Goal: Task Accomplishment & Management: Manage account settings

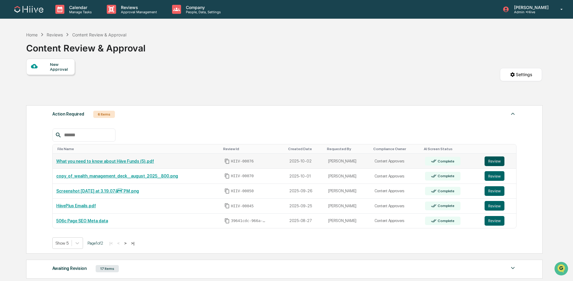
click at [494, 162] on button "Review" at bounding box center [494, 161] width 20 height 10
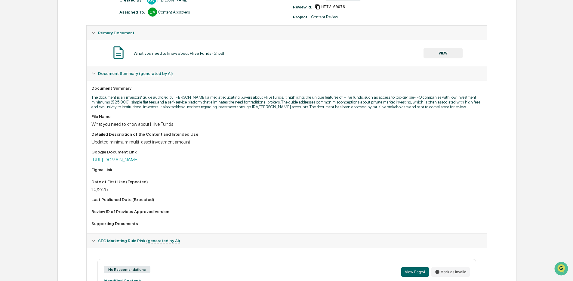
scroll to position [94, 0]
click at [442, 54] on button "VIEW" at bounding box center [442, 53] width 39 height 10
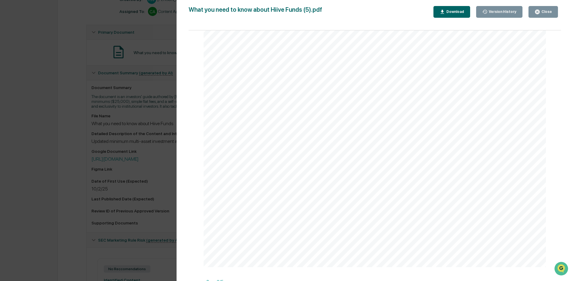
scroll to position [689, 0]
click at [544, 15] on button "Close" at bounding box center [542, 12] width 29 height 12
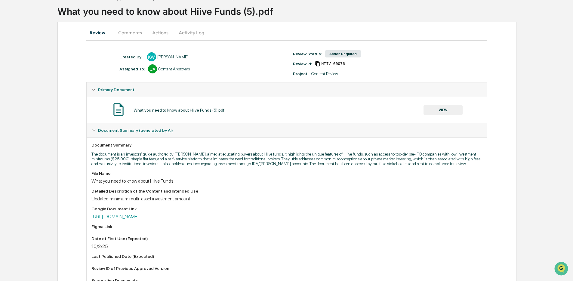
scroll to position [0, 0]
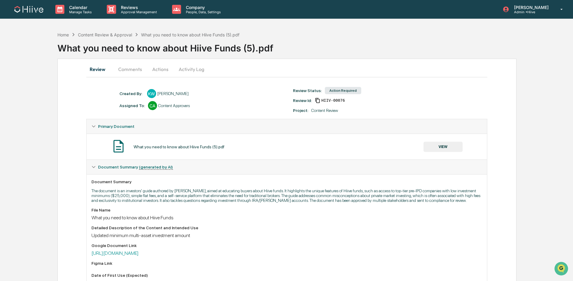
click at [187, 71] on button "Activity Log" at bounding box center [191, 69] width 35 height 14
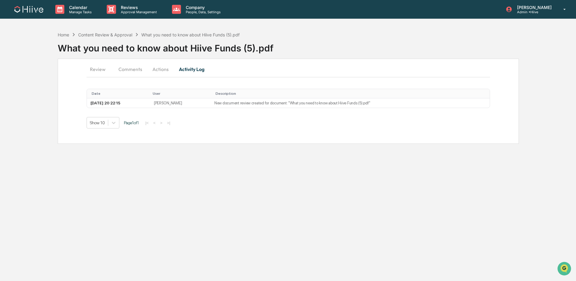
click at [130, 69] on button "Comments" at bounding box center [130, 69] width 33 height 14
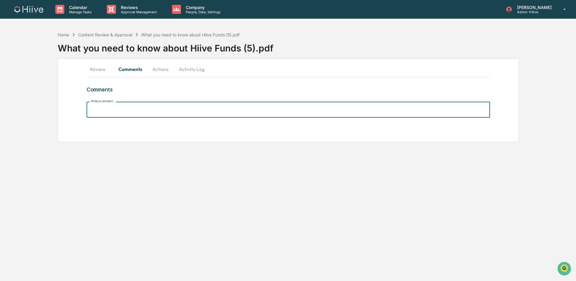
click at [152, 112] on input "Write a comment..." at bounding box center [288, 110] width 403 height 16
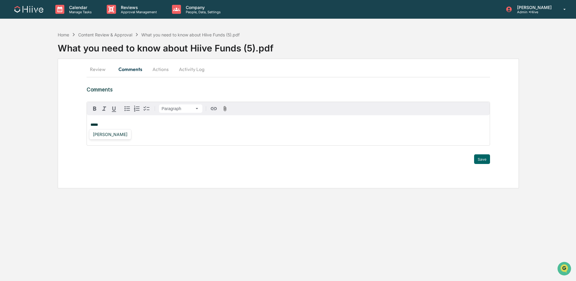
click at [115, 136] on div "[PERSON_NAME]" at bounding box center [109, 134] width 39 height 8
click at [478, 158] on button "Save" at bounding box center [482, 159] width 16 height 10
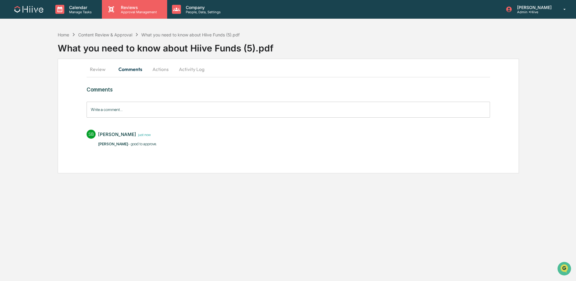
click at [145, 17] on div "Reviews Approval Management" at bounding box center [134, 9] width 65 height 19
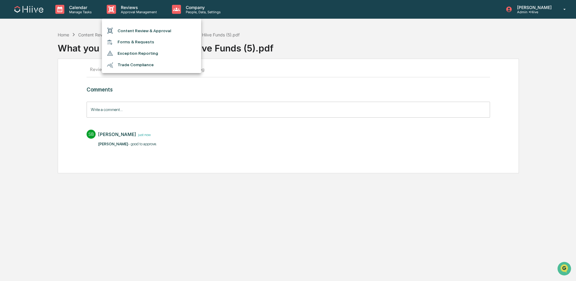
click at [145, 27] on li "Content Review & Approval" at bounding box center [151, 30] width 99 height 11
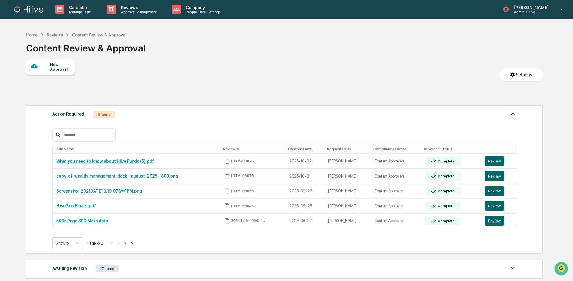
click at [244, 72] on div "New Approval Settings" at bounding box center [284, 81] width 516 height 44
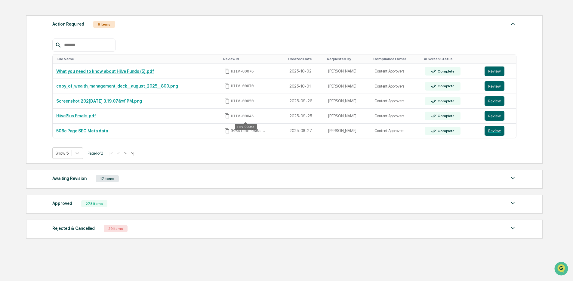
scroll to position [104, 0]
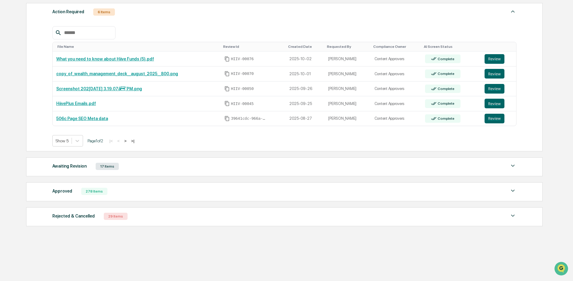
click at [128, 140] on button ">" at bounding box center [125, 140] width 6 height 5
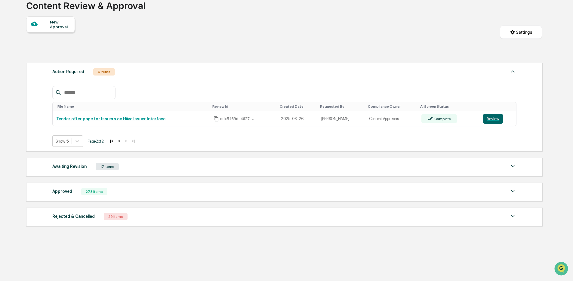
click at [122, 140] on button "<" at bounding box center [119, 140] width 6 height 5
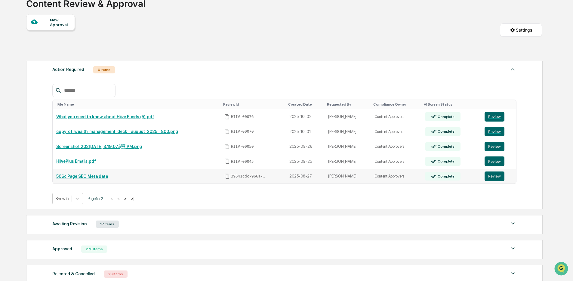
scroll to position [104, 0]
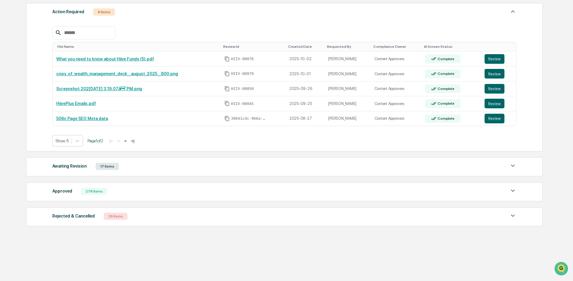
click at [118, 197] on div "Approved 278 Items File Name Review Id Created Date Requested By Compliance Own…" at bounding box center [284, 191] width 516 height 19
click at [140, 193] on div "Approved 278 Items" at bounding box center [284, 191] width 464 height 8
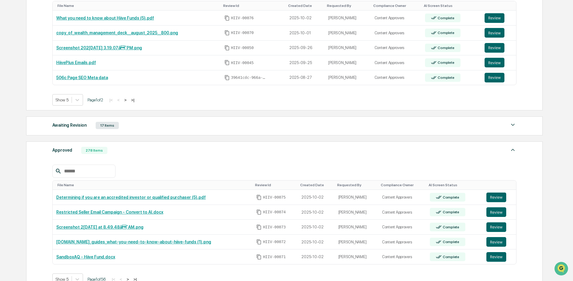
scroll to position [182, 0]
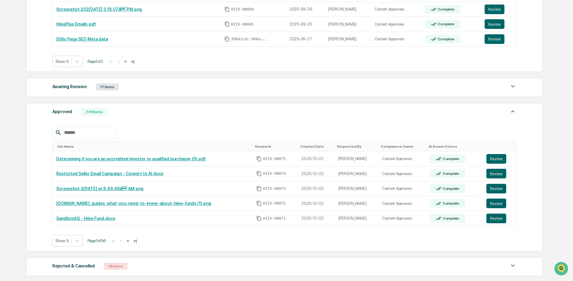
click at [93, 136] on input "text" at bounding box center [87, 133] width 51 height 8
click at [131, 243] on button ">" at bounding box center [128, 240] width 6 height 5
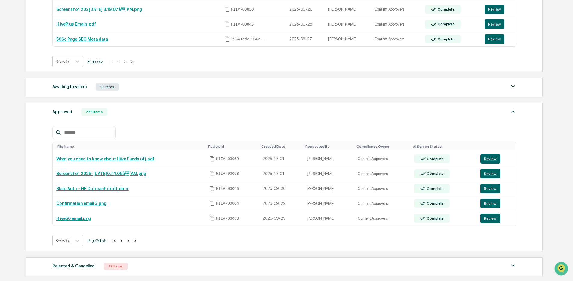
click at [131, 243] on button ">" at bounding box center [128, 240] width 6 height 5
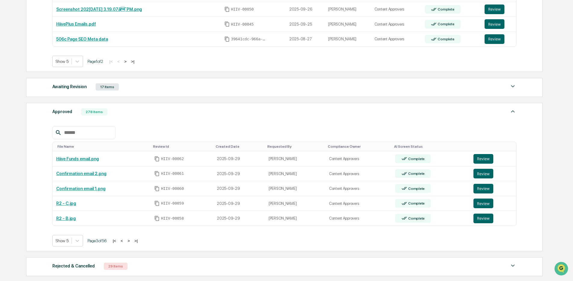
click at [132, 243] on button ">" at bounding box center [129, 240] width 6 height 5
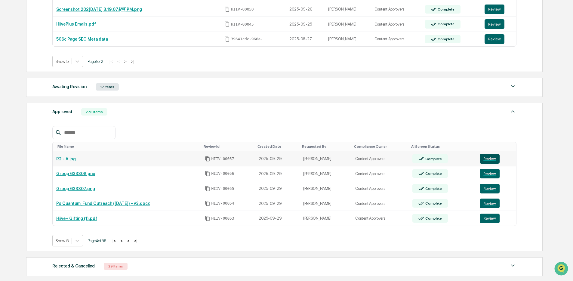
click at [495, 161] on button "Review" at bounding box center [490, 159] width 20 height 10
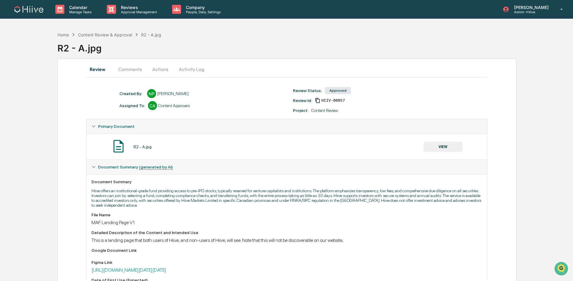
click at [435, 148] on button "VIEW" at bounding box center [442, 147] width 39 height 10
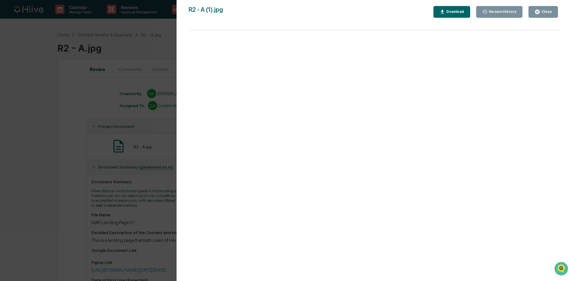
click at [121, 158] on div "Version History 10/02/2025, 04:38 PM Nathan Pitzer 10/02/2025, 12:43 AM Nathan …" at bounding box center [286, 140] width 573 height 281
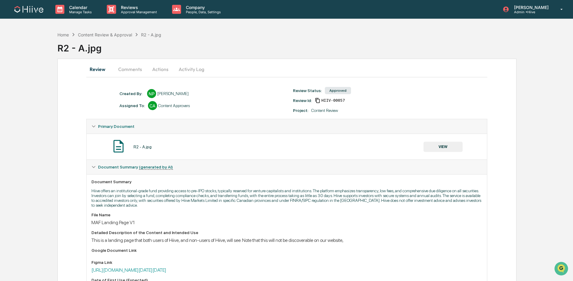
click at [182, 71] on button "Activity Log" at bounding box center [191, 69] width 35 height 14
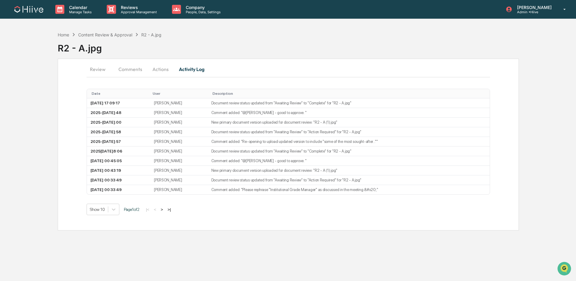
click at [162, 69] on button "Actions" at bounding box center [160, 69] width 27 height 14
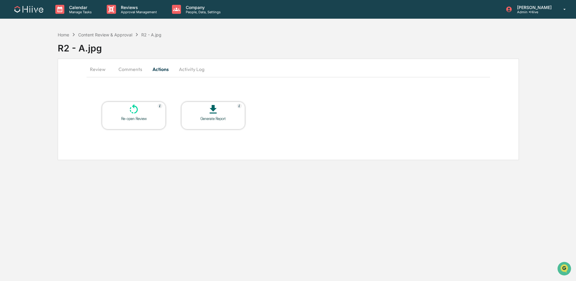
click at [129, 120] on div "Re-open Review" at bounding box center [134, 118] width 54 height 5
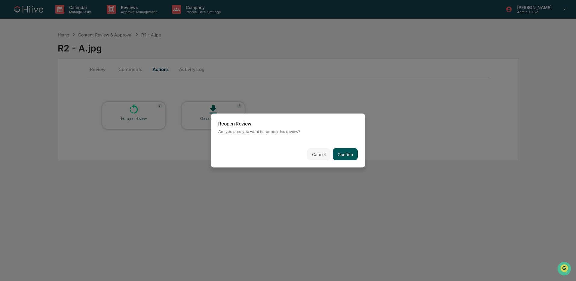
click at [344, 153] on button "Confirm" at bounding box center [345, 154] width 25 height 12
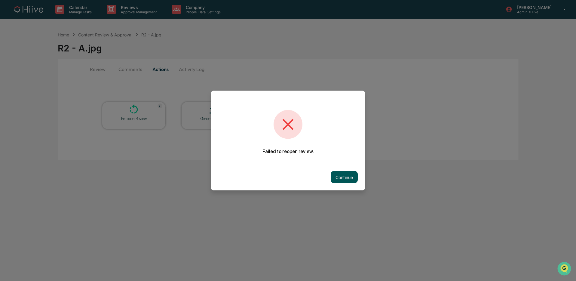
click at [353, 178] on button "Continue" at bounding box center [344, 177] width 27 height 12
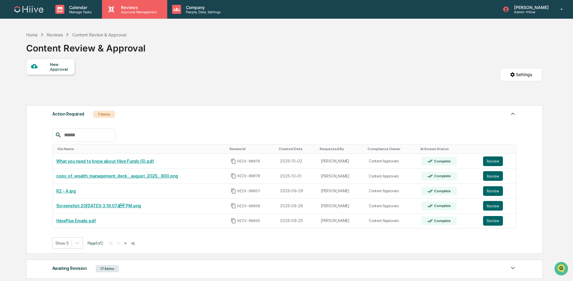
click at [122, 13] on p "Approval Management" at bounding box center [138, 12] width 44 height 4
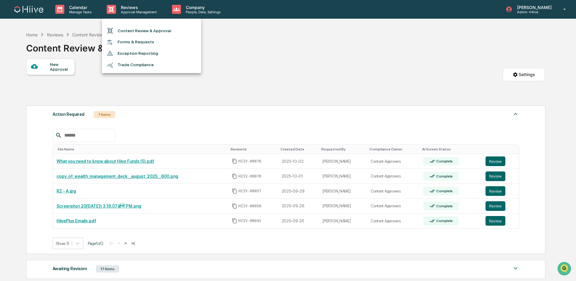
click at [207, 73] on div at bounding box center [288, 140] width 576 height 281
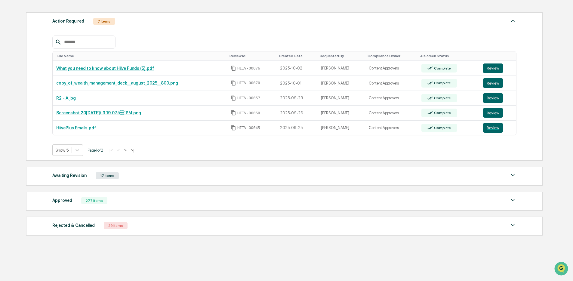
scroll to position [104, 0]
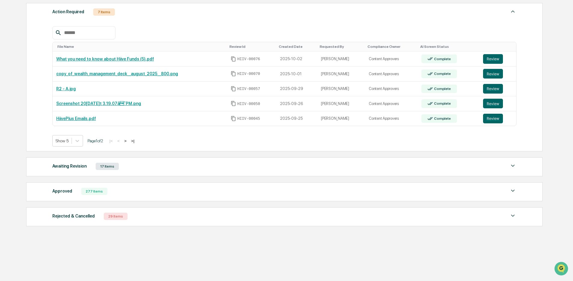
click at [109, 188] on div "Approved 277 Items" at bounding box center [284, 191] width 464 height 8
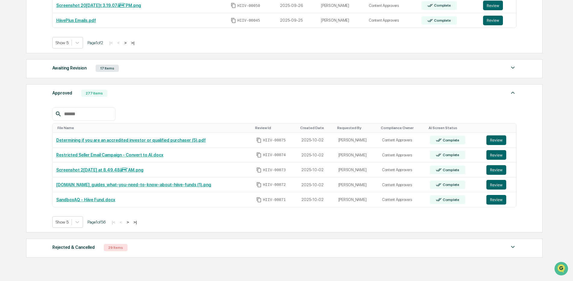
scroll to position [234, 0]
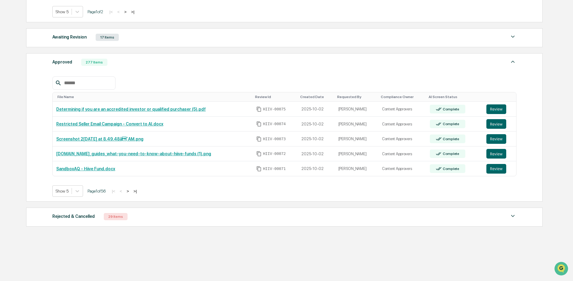
click at [131, 191] on button ">" at bounding box center [128, 191] width 6 height 5
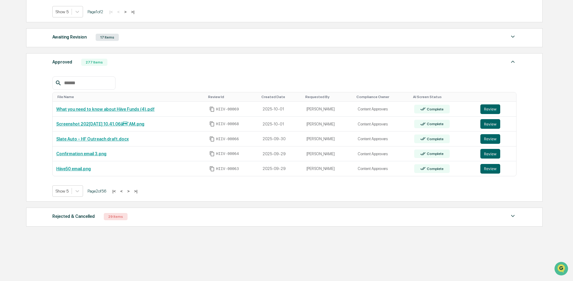
click at [131, 191] on button ">" at bounding box center [128, 191] width 6 height 5
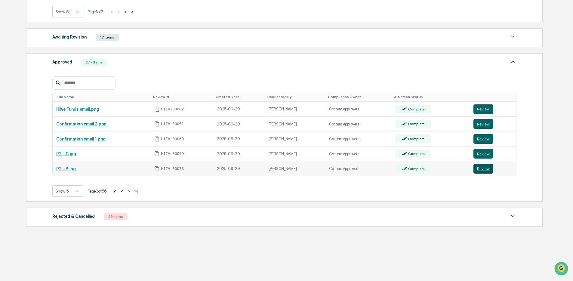
click at [484, 167] on button "Review" at bounding box center [483, 169] width 20 height 10
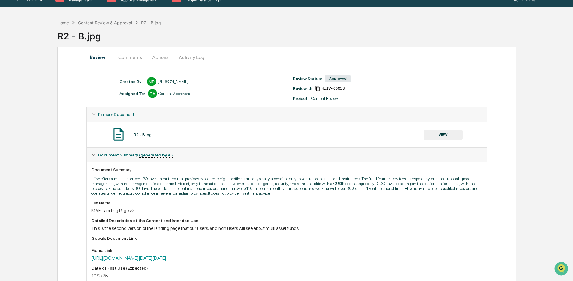
click at [190, 56] on button "Activity Log" at bounding box center [191, 57] width 35 height 14
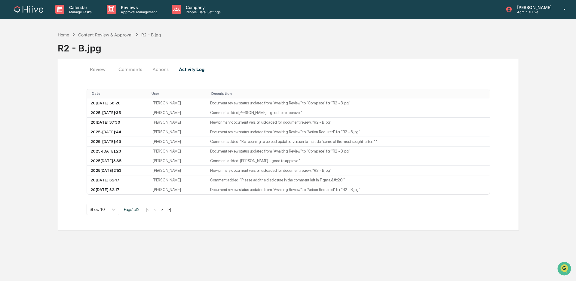
click at [160, 69] on button "Actions" at bounding box center [160, 69] width 27 height 14
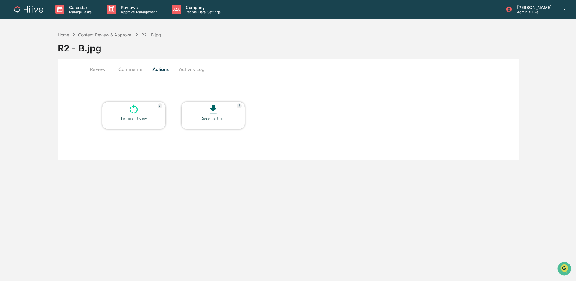
click at [139, 112] on icon at bounding box center [134, 109] width 12 height 12
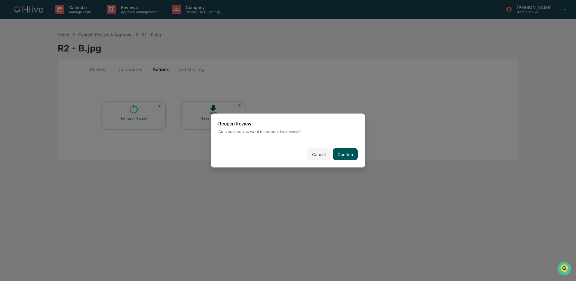
click at [353, 151] on button "Confirm" at bounding box center [345, 154] width 25 height 12
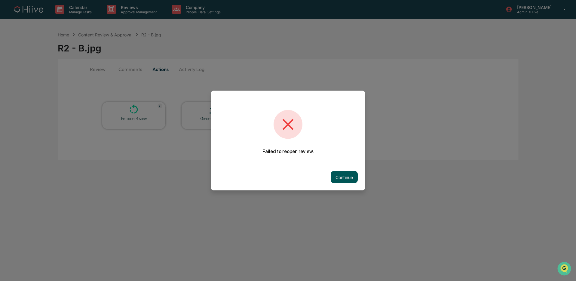
click at [340, 173] on button "Continue" at bounding box center [344, 177] width 27 height 12
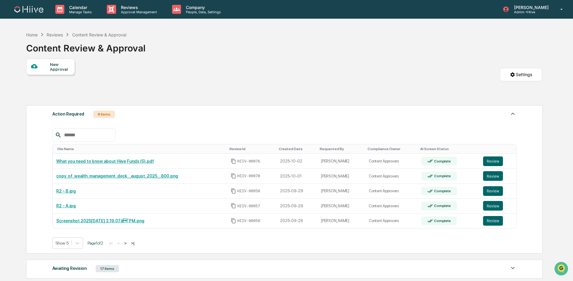
scroll to position [104, 0]
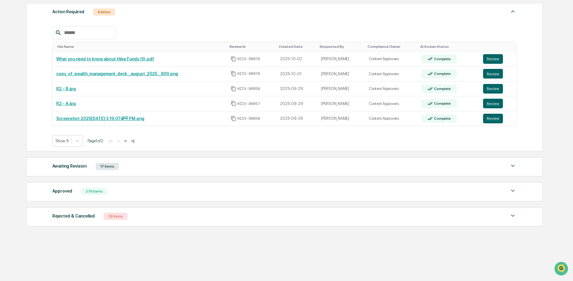
click at [150, 189] on div "Approved 276 Items" at bounding box center [284, 191] width 464 height 8
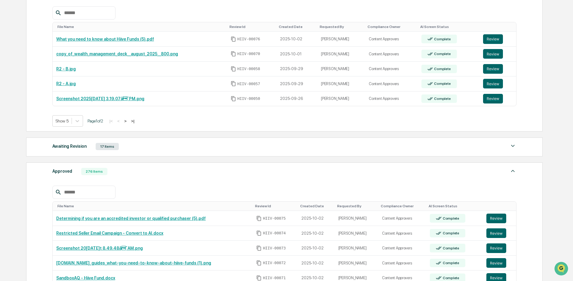
scroll to position [163, 0]
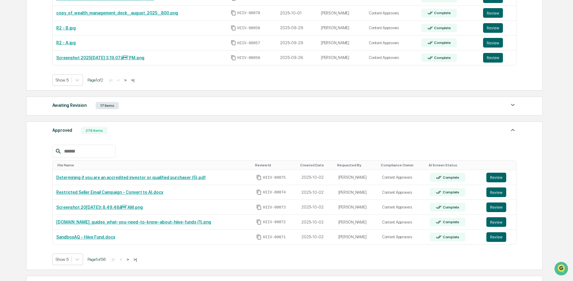
click at [131, 262] on button ">" at bounding box center [128, 259] width 6 height 5
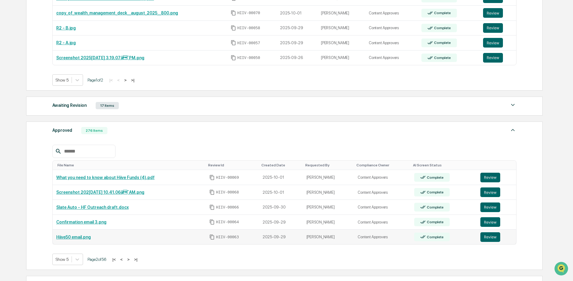
scroll to position [166, 0]
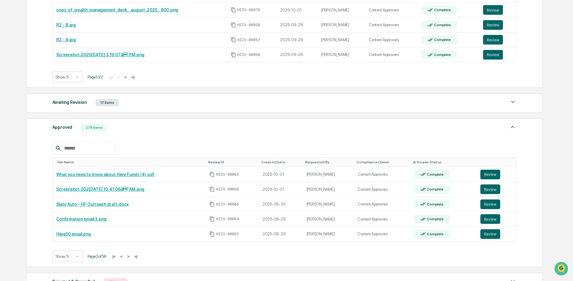
click at [131, 257] on button ">" at bounding box center [128, 256] width 6 height 5
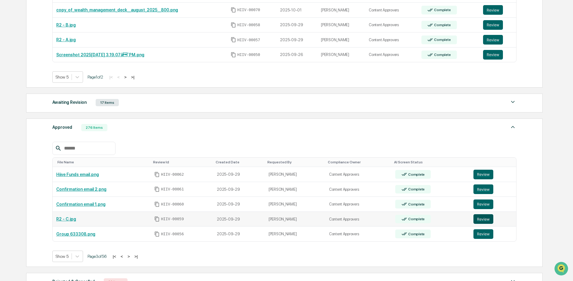
click at [485, 220] on button "Review" at bounding box center [483, 219] width 20 height 10
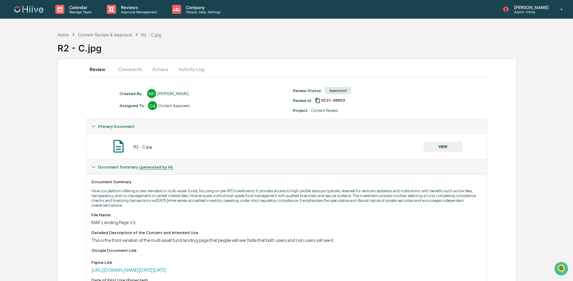
click at [167, 70] on button "Actions" at bounding box center [160, 69] width 27 height 14
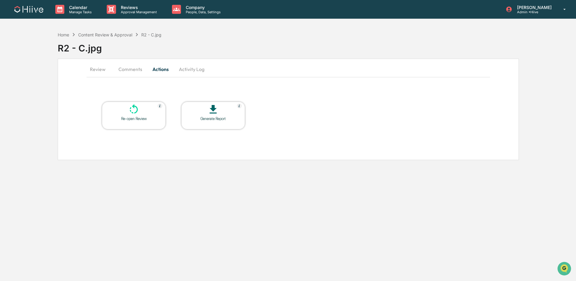
click at [136, 111] on icon at bounding box center [134, 109] width 8 height 10
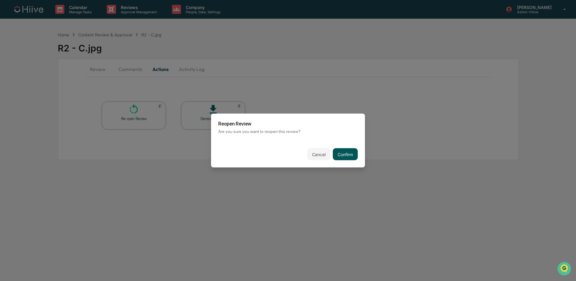
click at [340, 152] on button "Confirm" at bounding box center [345, 154] width 25 height 12
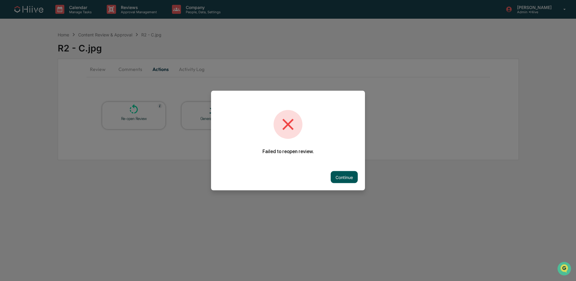
click at [342, 178] on button "Continue" at bounding box center [344, 177] width 27 height 12
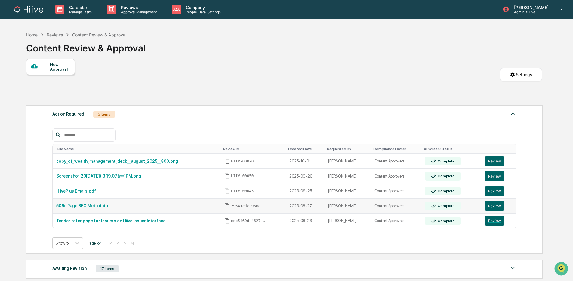
drag, startPoint x: 304, startPoint y: 189, endPoint x: 436, endPoint y: 204, distance: 133.2
click at [307, 191] on td "2025-09-25" at bounding box center [305, 191] width 39 height 15
click at [495, 191] on button "Review" at bounding box center [494, 191] width 20 height 10
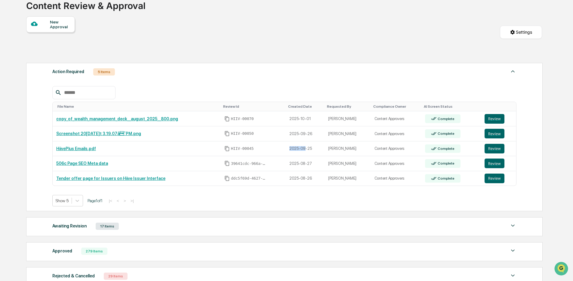
scroll to position [95, 0]
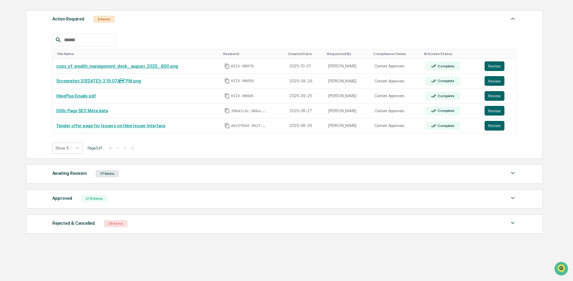
click at [159, 176] on div "Awaiting Revision 17 Items" at bounding box center [284, 173] width 464 height 8
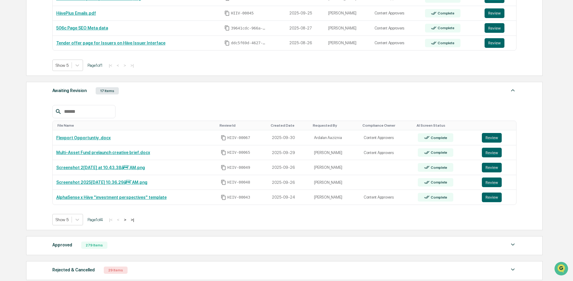
scroll to position [234, 0]
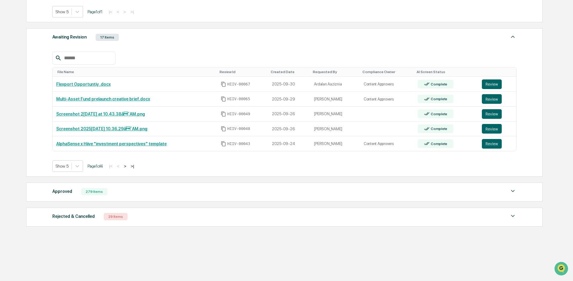
click at [128, 166] on button ">" at bounding box center [125, 166] width 6 height 5
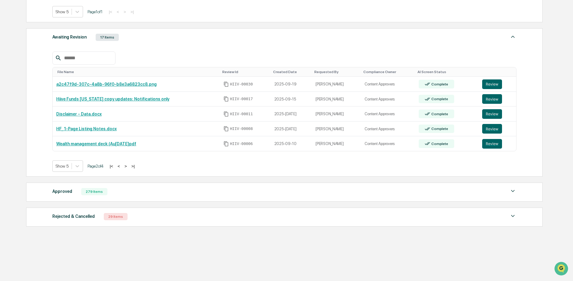
click at [129, 166] on button ">" at bounding box center [126, 166] width 6 height 5
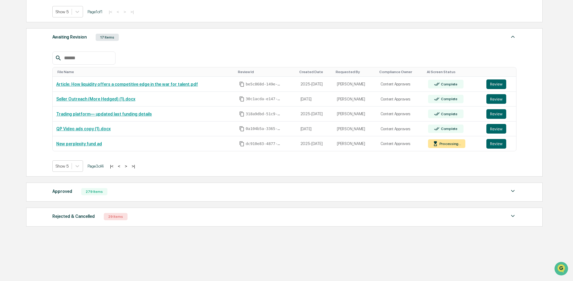
click at [129, 166] on button ">" at bounding box center [126, 166] width 6 height 5
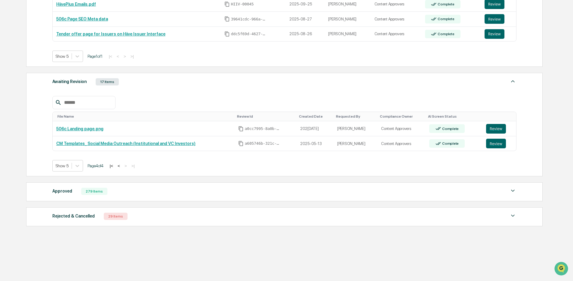
click at [120, 192] on div "Approved 279 Items" at bounding box center [284, 191] width 464 height 8
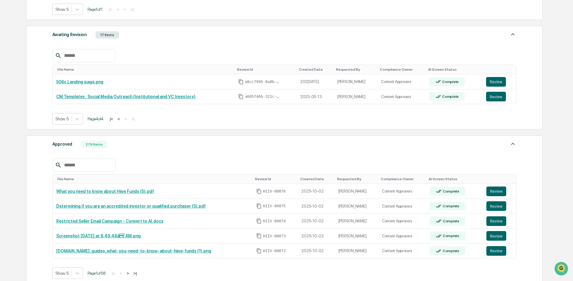
scroll to position [319, 0]
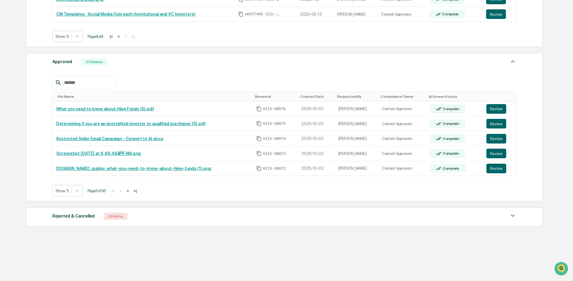
click at [131, 192] on button ">" at bounding box center [128, 190] width 6 height 5
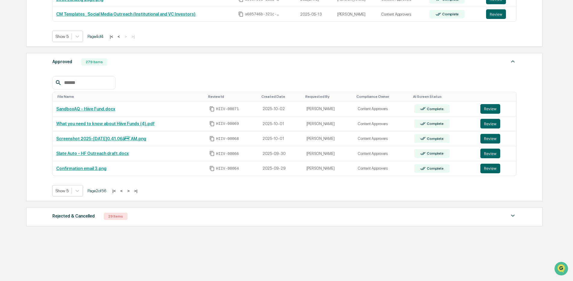
click at [131, 191] on button ">" at bounding box center [128, 190] width 6 height 5
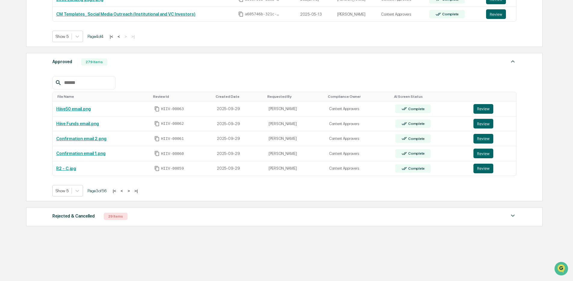
click at [132, 191] on button ">" at bounding box center [129, 190] width 6 height 5
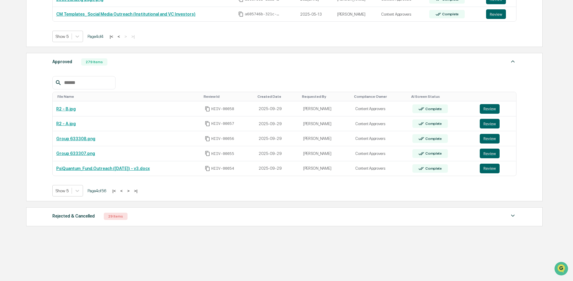
click at [131, 191] on button ">" at bounding box center [128, 190] width 6 height 5
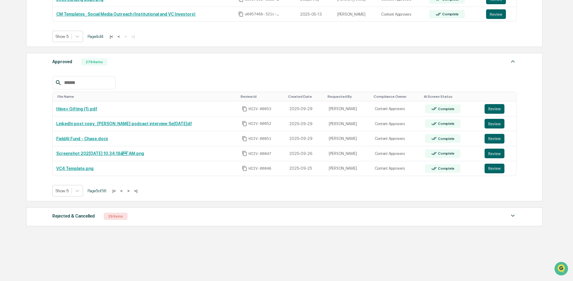
click at [124, 190] on button "<" at bounding box center [121, 190] width 6 height 5
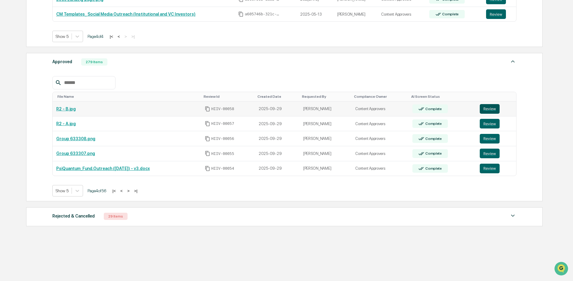
click at [495, 108] on button "Review" at bounding box center [490, 109] width 20 height 10
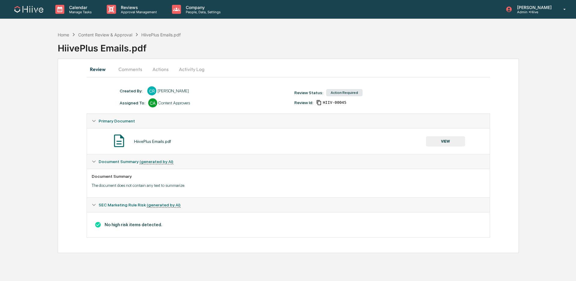
click at [194, 68] on button "Activity Log" at bounding box center [191, 69] width 35 height 14
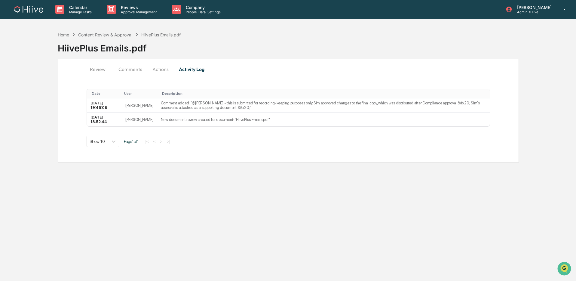
click at [158, 73] on button "Actions" at bounding box center [160, 69] width 27 height 14
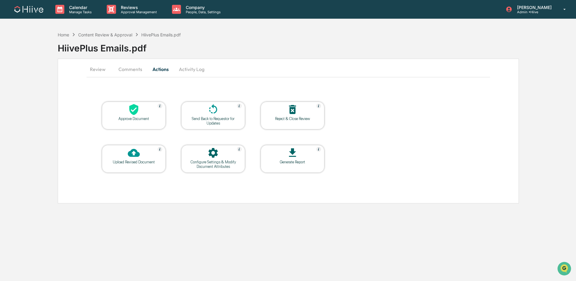
click at [209, 111] on icon at bounding box center [213, 109] width 12 height 12
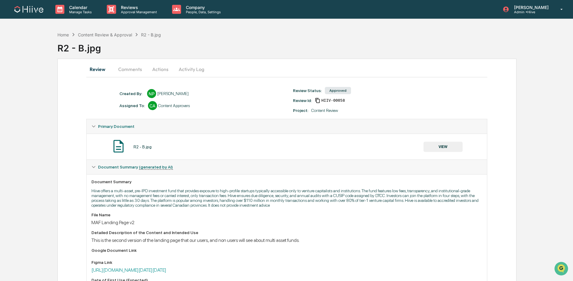
click at [193, 71] on button "Activity Log" at bounding box center [191, 69] width 35 height 14
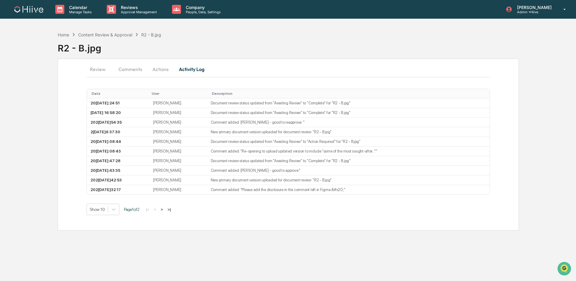
drag, startPoint x: 165, startPoint y: 69, endPoint x: 151, endPoint y: 69, distance: 14.4
click at [165, 69] on button "Actions" at bounding box center [160, 69] width 27 height 14
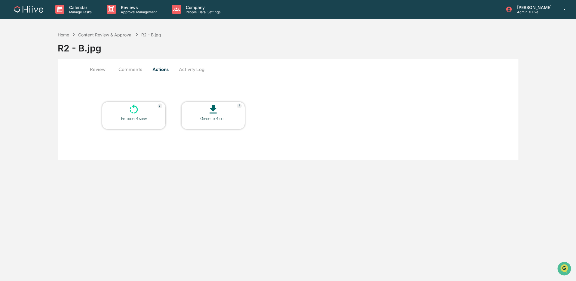
click at [132, 69] on button "Comments" at bounding box center [130, 69] width 33 height 14
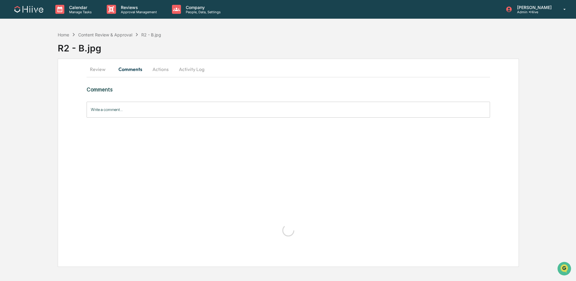
click at [97, 69] on button "Review" at bounding box center [100, 69] width 27 height 14
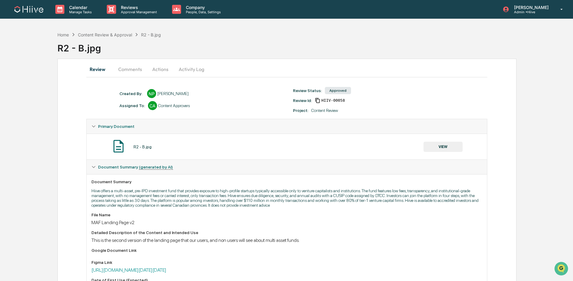
click at [119, 68] on button "Comments" at bounding box center [129, 69] width 33 height 14
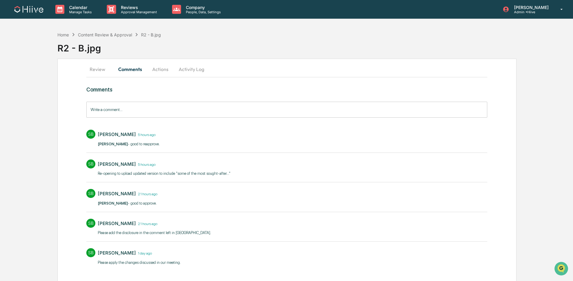
click at [101, 69] on button "Review" at bounding box center [99, 69] width 27 height 14
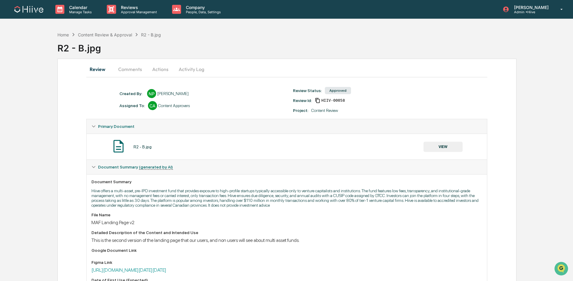
click at [192, 67] on button "Activity Log" at bounding box center [191, 69] width 35 height 14
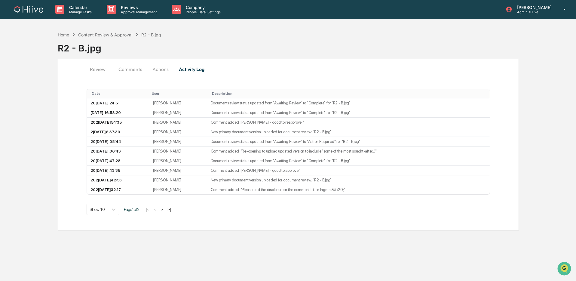
click at [164, 69] on button "Actions" at bounding box center [160, 69] width 27 height 14
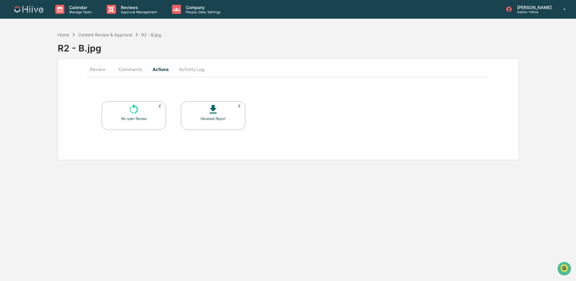
click at [139, 118] on div "Re-open Review" at bounding box center [134, 118] width 54 height 5
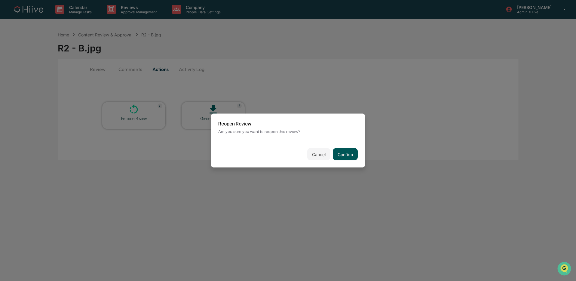
click at [346, 154] on button "Confirm" at bounding box center [345, 154] width 25 height 12
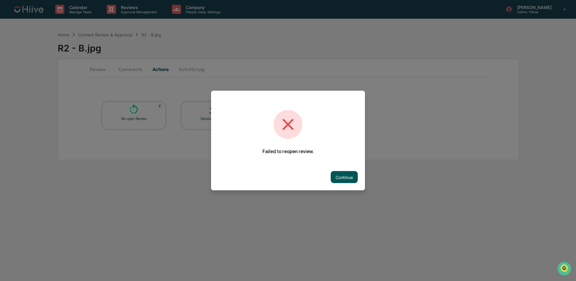
click at [340, 174] on button "Continue" at bounding box center [344, 177] width 27 height 12
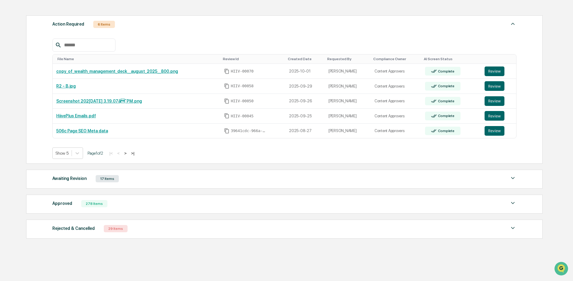
scroll to position [104, 0]
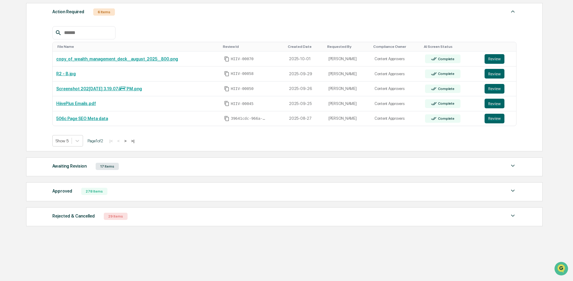
click at [137, 196] on div "Approved 278 Items File Name Review Id Created Date Requested By Compliance Own…" at bounding box center [284, 191] width 516 height 19
click at [141, 194] on div "Approved 278 Items" at bounding box center [284, 191] width 464 height 8
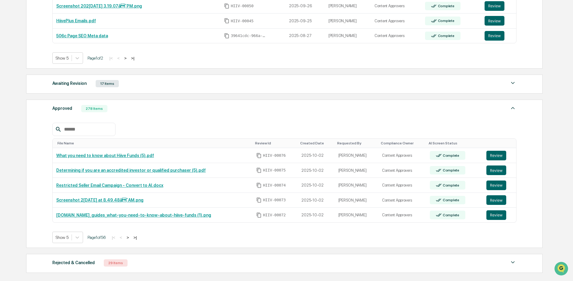
scroll to position [195, 0]
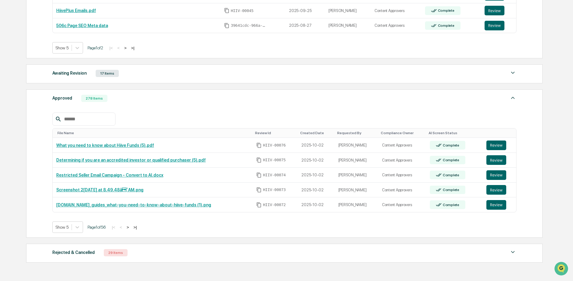
click at [131, 229] on button ">" at bounding box center [128, 227] width 6 height 5
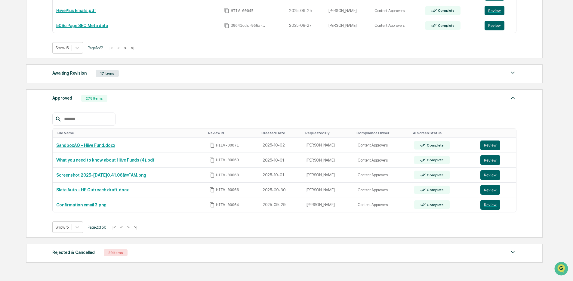
click at [131, 229] on button ">" at bounding box center [128, 227] width 6 height 5
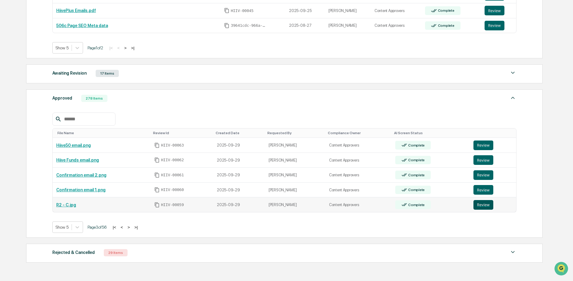
click at [478, 205] on button "Review" at bounding box center [483, 205] width 20 height 10
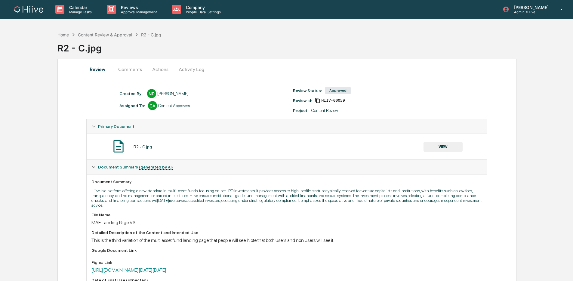
click at [195, 70] on button "Activity Log" at bounding box center [191, 69] width 35 height 14
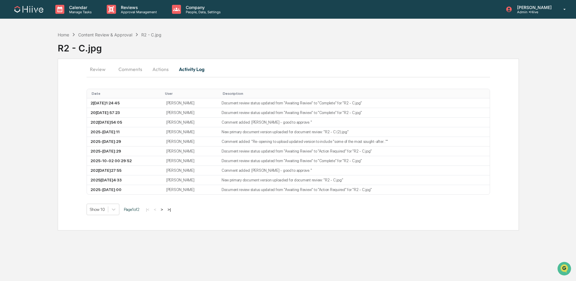
click at [157, 73] on button "Actions" at bounding box center [160, 69] width 27 height 14
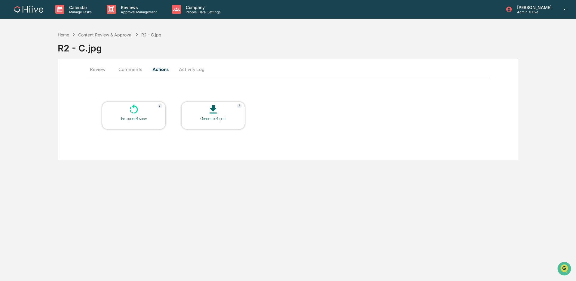
click at [128, 107] on icon at bounding box center [134, 109] width 12 height 12
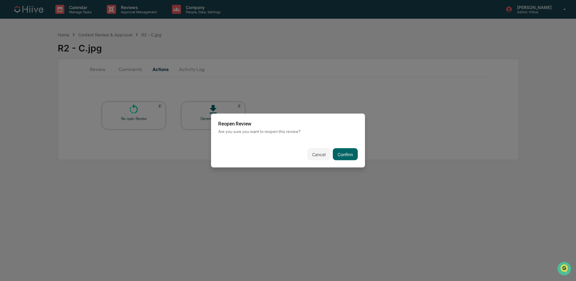
drag, startPoint x: 335, startPoint y: 152, endPoint x: 189, endPoint y: 144, distance: 146.1
click at [335, 152] on button "Confirm" at bounding box center [345, 154] width 25 height 12
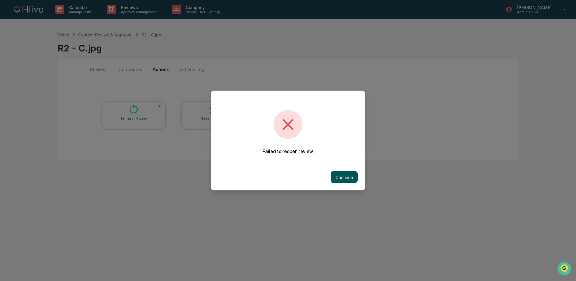
click at [344, 179] on button "Continue" at bounding box center [344, 177] width 27 height 12
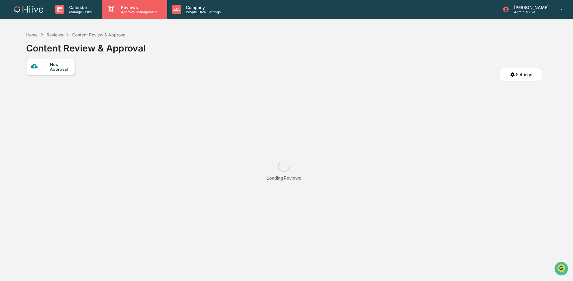
click at [130, 14] on div "Reviews Approval Management" at bounding box center [134, 9] width 65 height 19
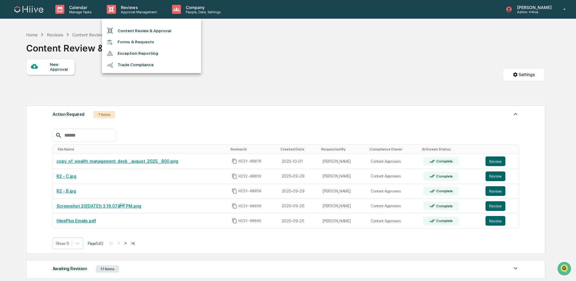
click at [173, 159] on div at bounding box center [288, 140] width 576 height 281
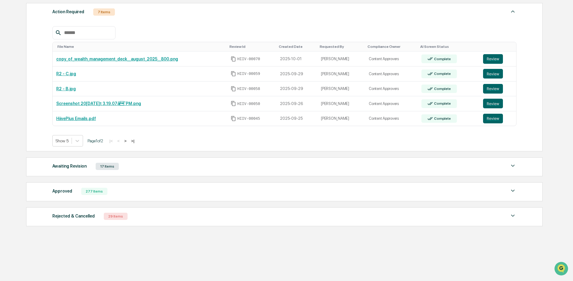
click at [124, 192] on div "Approved 277 Items" at bounding box center [284, 191] width 464 height 8
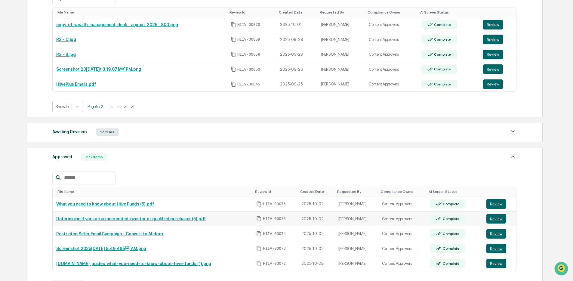
scroll to position [234, 0]
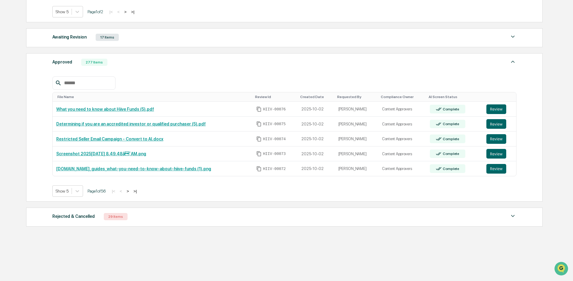
click at [131, 189] on button ">" at bounding box center [128, 191] width 6 height 5
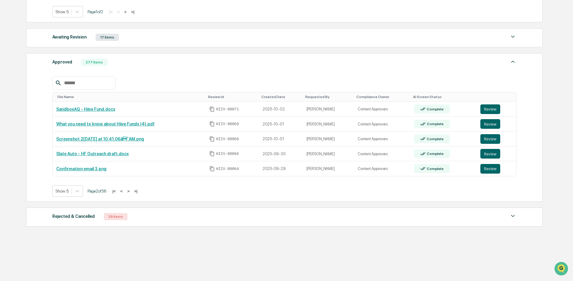
click at [131, 190] on button ">" at bounding box center [128, 191] width 6 height 5
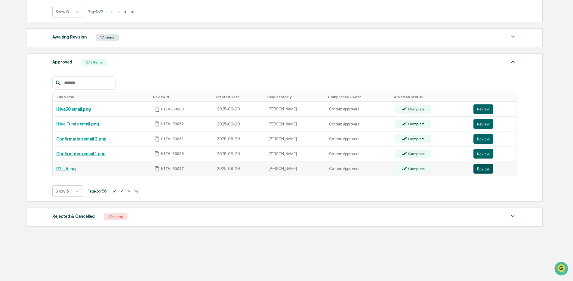
click at [475, 168] on button "Review" at bounding box center [483, 169] width 20 height 10
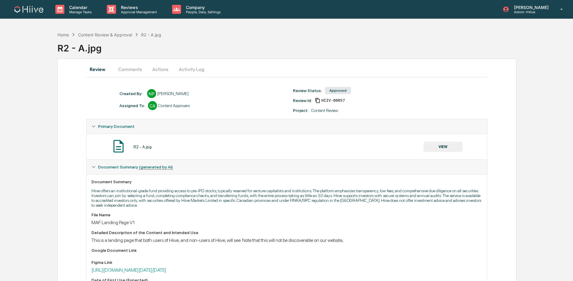
drag, startPoint x: 196, startPoint y: 68, endPoint x: 193, endPoint y: 70, distance: 3.9
click at [196, 67] on button "Activity Log" at bounding box center [191, 69] width 35 height 14
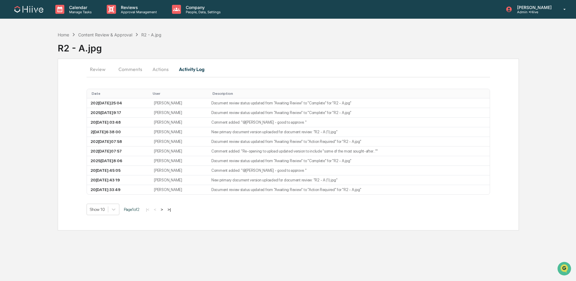
click at [155, 67] on button "Actions" at bounding box center [160, 69] width 27 height 14
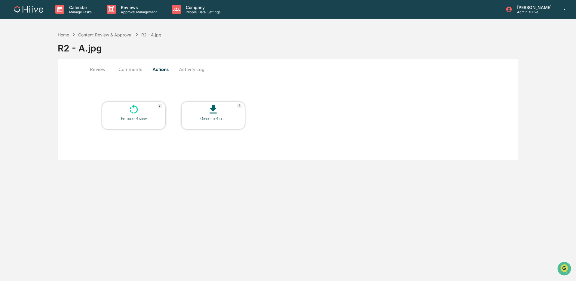
click at [139, 117] on div "Re-open Review" at bounding box center [134, 118] width 54 height 5
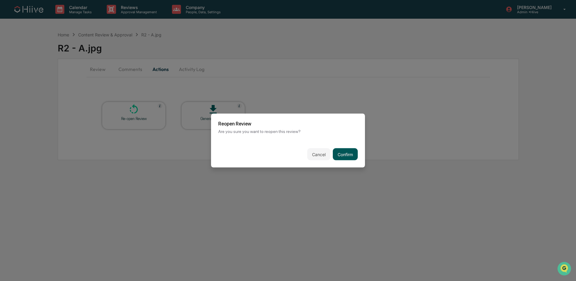
click at [339, 153] on button "Confirm" at bounding box center [345, 154] width 25 height 12
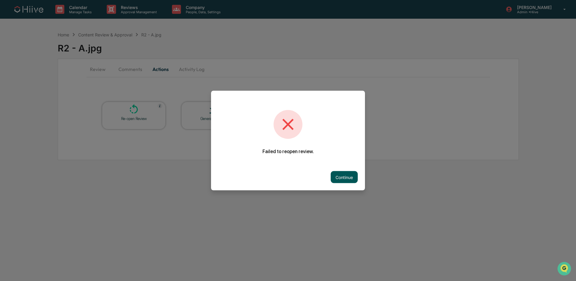
click at [351, 172] on button "Continue" at bounding box center [344, 177] width 27 height 12
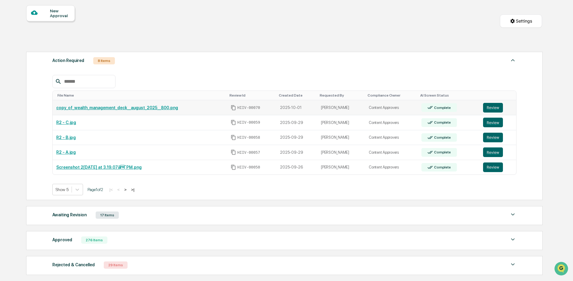
scroll to position [62, 0]
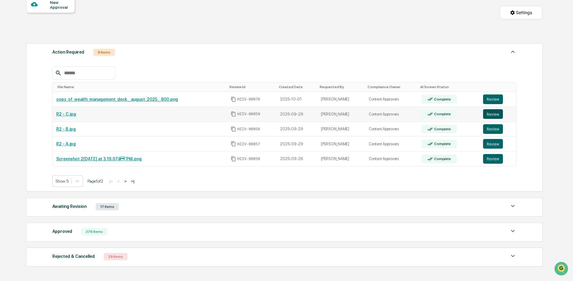
drag, startPoint x: 493, startPoint y: 112, endPoint x: 486, endPoint y: 112, distance: 7.2
click at [493, 112] on button "Review" at bounding box center [493, 114] width 20 height 10
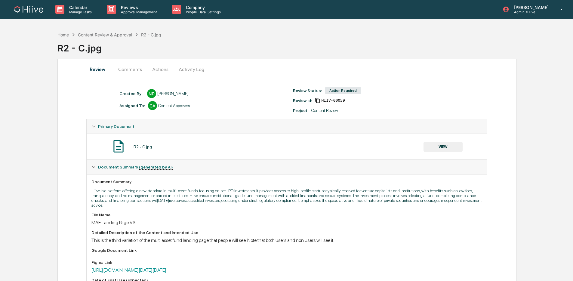
click at [195, 66] on button "Activity Log" at bounding box center [191, 69] width 35 height 14
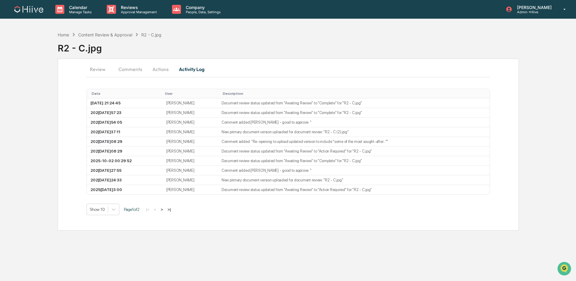
click at [157, 67] on button "Actions" at bounding box center [160, 69] width 27 height 14
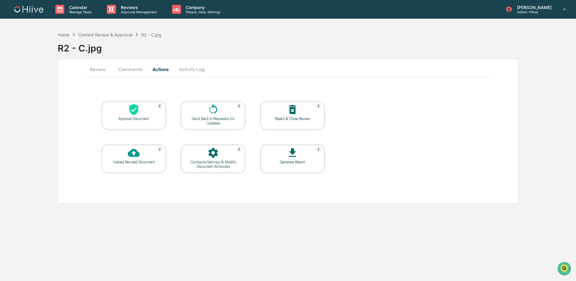
click at [219, 107] on icon at bounding box center [213, 109] width 12 height 12
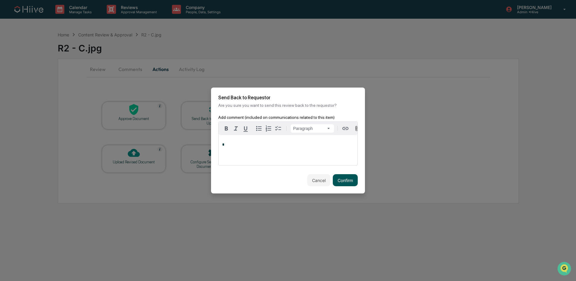
click at [337, 181] on button "Confirm" at bounding box center [345, 180] width 25 height 12
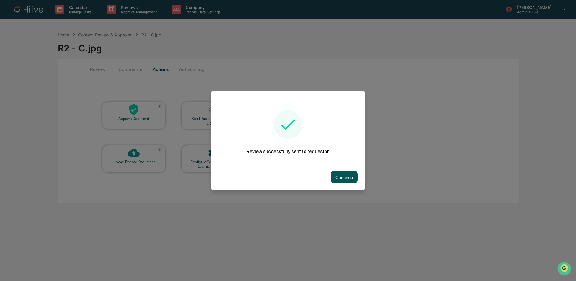
click at [352, 174] on button "Continue" at bounding box center [344, 177] width 27 height 12
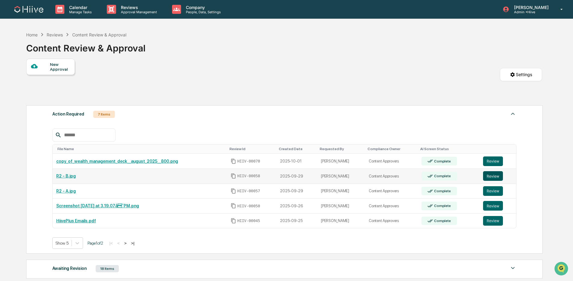
click at [489, 180] on button "Review" at bounding box center [493, 176] width 20 height 10
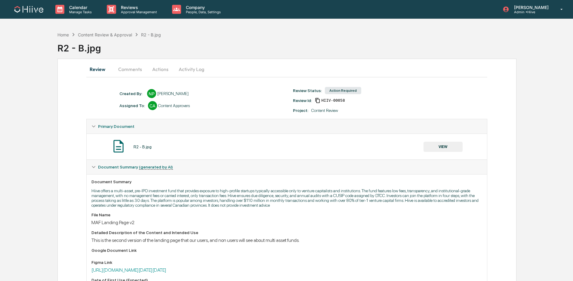
click at [194, 70] on button "Activity Log" at bounding box center [191, 69] width 35 height 14
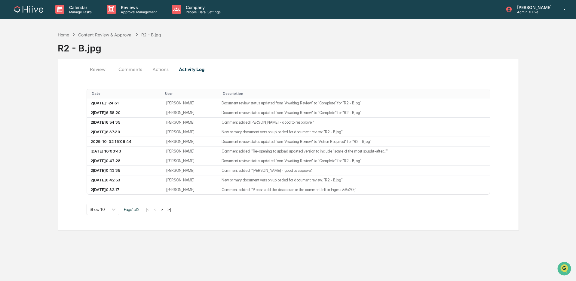
drag, startPoint x: 164, startPoint y: 73, endPoint x: 169, endPoint y: 78, distance: 7.5
click at [164, 72] on button "Actions" at bounding box center [160, 69] width 27 height 14
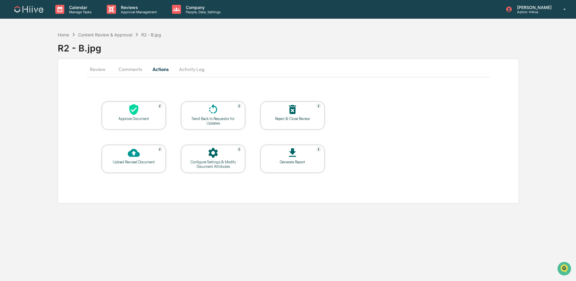
click at [197, 112] on div at bounding box center [213, 109] width 60 height 13
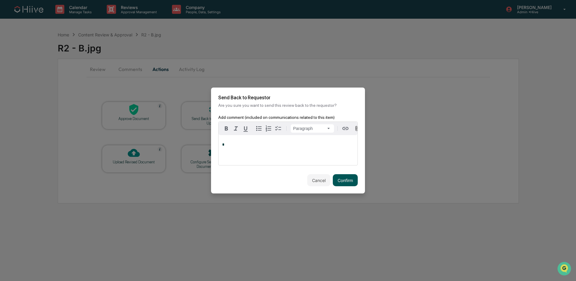
click at [341, 175] on button "Confirm" at bounding box center [345, 180] width 25 height 12
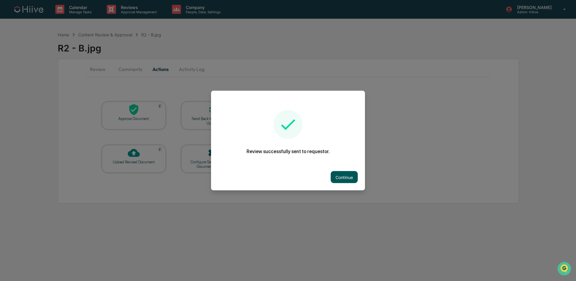
click at [344, 175] on button "Continue" at bounding box center [344, 177] width 27 height 12
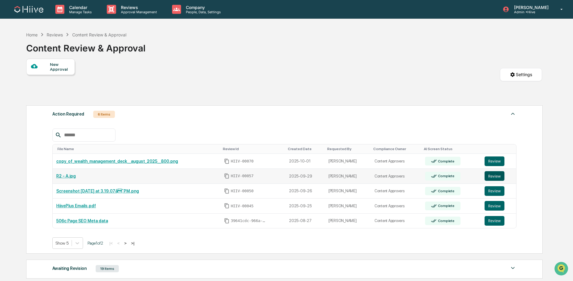
click at [486, 177] on button "Review" at bounding box center [494, 176] width 20 height 10
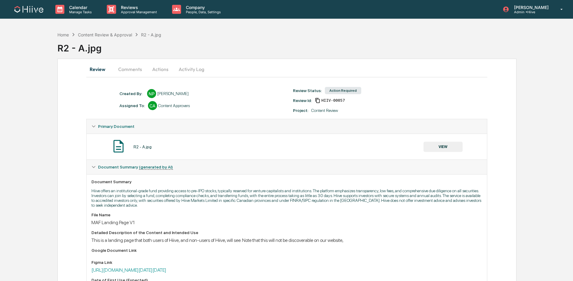
click at [190, 65] on button "Activity Log" at bounding box center [191, 69] width 35 height 14
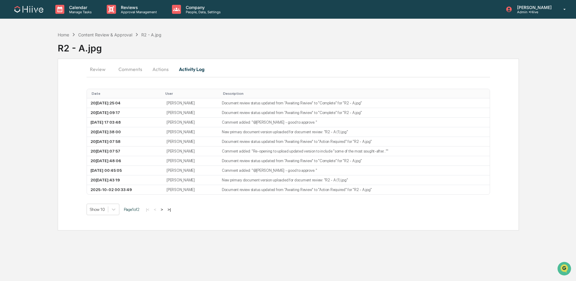
drag, startPoint x: 162, startPoint y: 70, endPoint x: 169, endPoint y: 79, distance: 11.3
click at [162, 70] on button "Actions" at bounding box center [160, 69] width 27 height 14
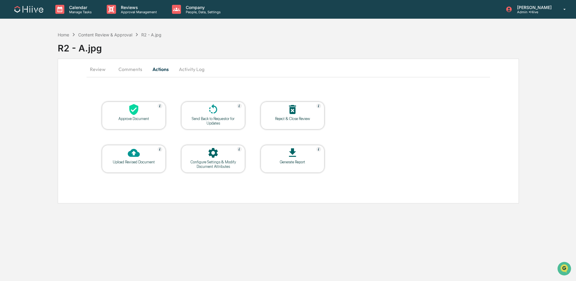
click at [206, 113] on div at bounding box center [213, 109] width 60 height 13
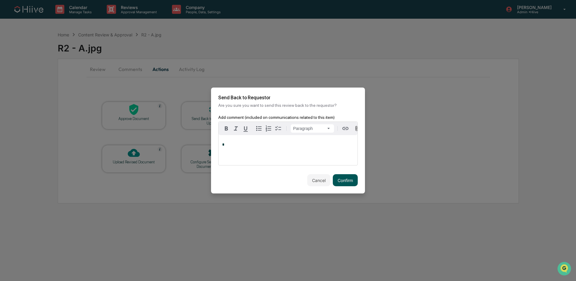
drag, startPoint x: 337, startPoint y: 174, endPoint x: 334, endPoint y: 174, distance: 3.0
click at [337, 174] on button "Confirm" at bounding box center [345, 180] width 25 height 12
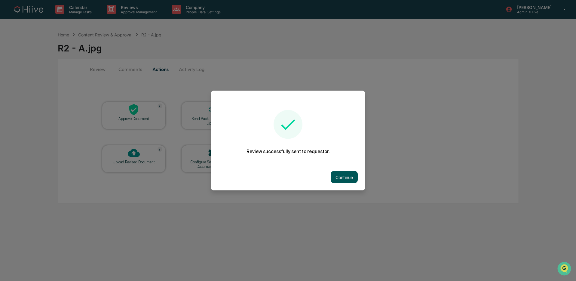
click at [336, 173] on button "Continue" at bounding box center [344, 177] width 27 height 12
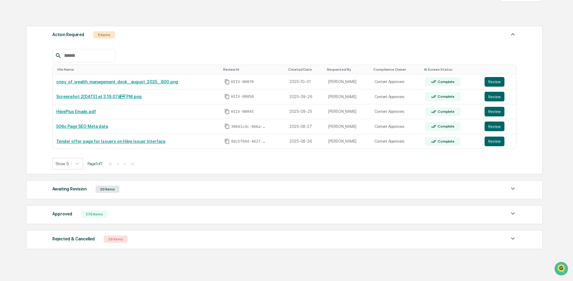
scroll to position [104, 0]
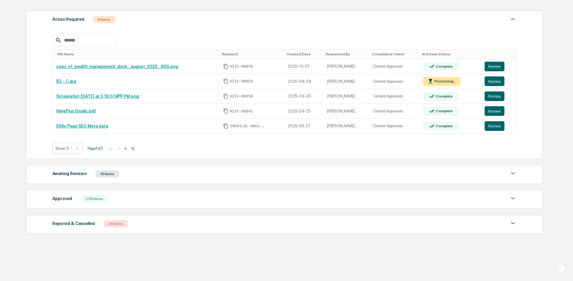
scroll to position [104, 0]
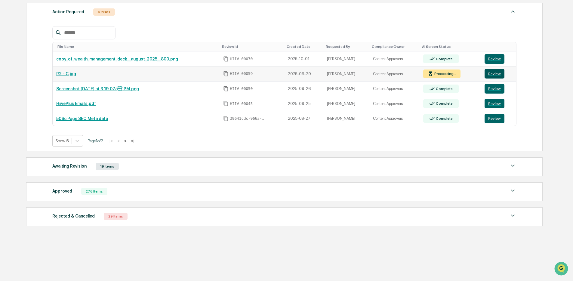
click at [496, 70] on button "Review" at bounding box center [494, 74] width 20 height 10
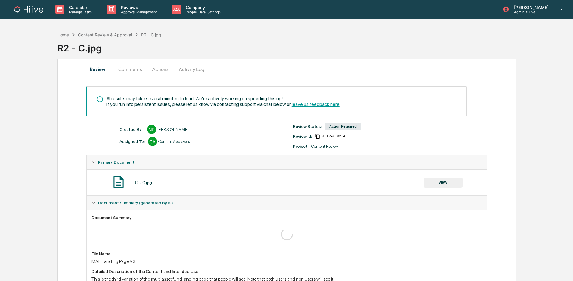
click at [197, 71] on button "Activity Log" at bounding box center [191, 69] width 35 height 14
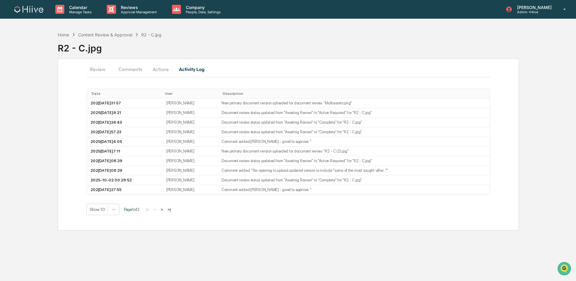
drag, startPoint x: 155, startPoint y: 66, endPoint x: 158, endPoint y: 68, distance: 4.0
click at [155, 66] on button "Actions" at bounding box center [160, 69] width 27 height 14
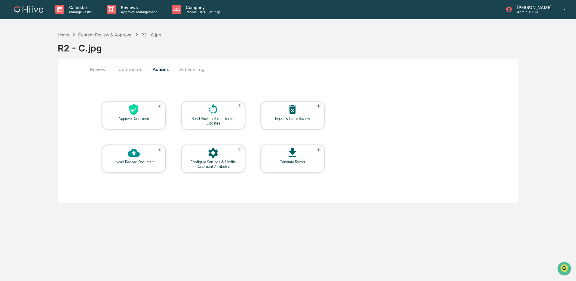
drag, startPoint x: 130, startPoint y: 71, endPoint x: 210, endPoint y: 98, distance: 84.2
click at [130, 71] on button "Comments" at bounding box center [130, 69] width 33 height 14
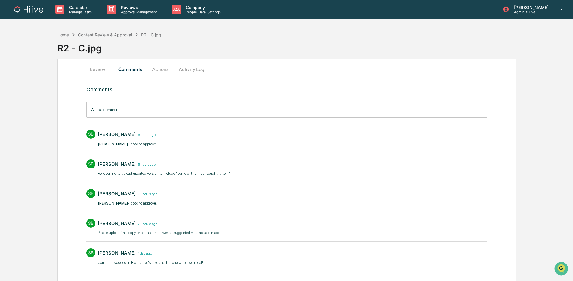
click at [100, 70] on button "Review" at bounding box center [99, 69] width 27 height 14
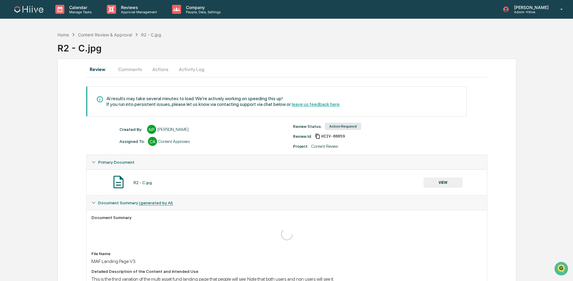
click at [449, 188] on div "R2 - C.jpg VIEW" at bounding box center [286, 182] width 391 height 16
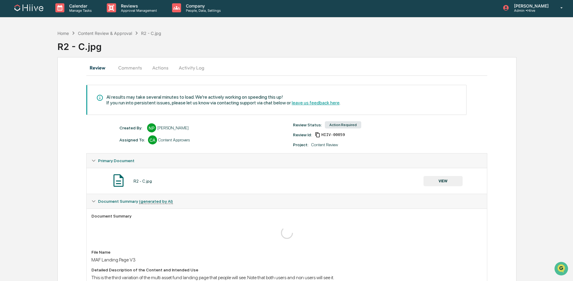
click at [448, 184] on button "VIEW" at bounding box center [442, 181] width 39 height 10
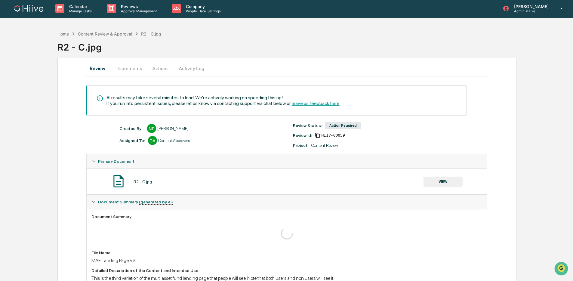
scroll to position [3, 0]
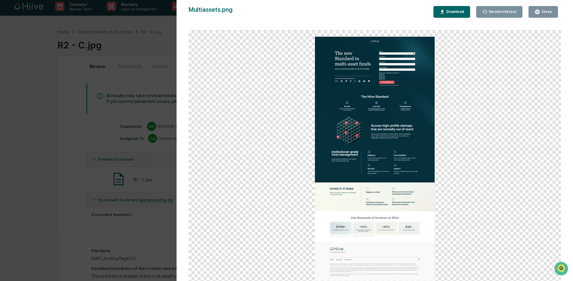
click at [535, 14] on icon "button" at bounding box center [537, 12] width 6 height 6
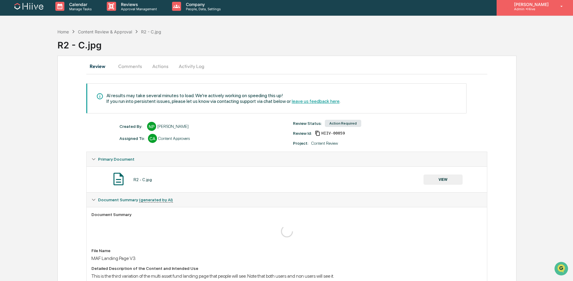
scroll to position [3, 0]
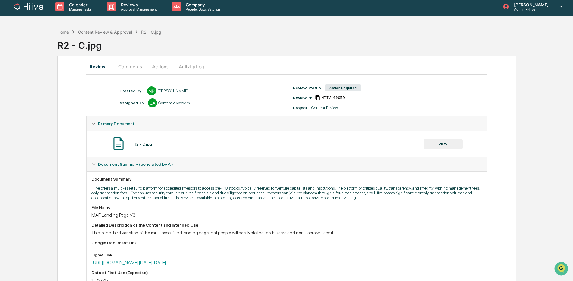
click at [136, 68] on button "Comments" at bounding box center [129, 66] width 33 height 14
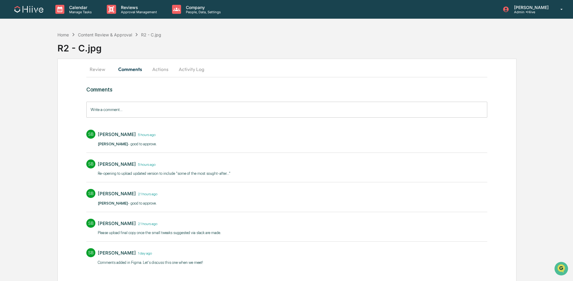
click at [124, 110] on input "Write a comment..." at bounding box center [286, 110] width 401 height 16
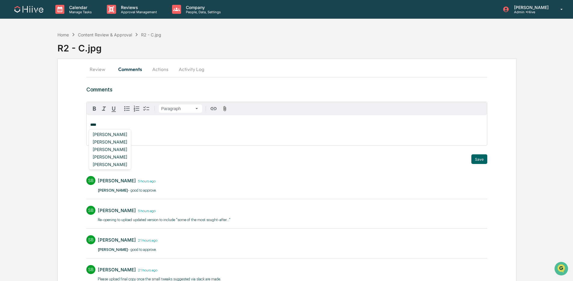
click at [114, 140] on div "Amjad Patel" at bounding box center [109, 142] width 39 height 8
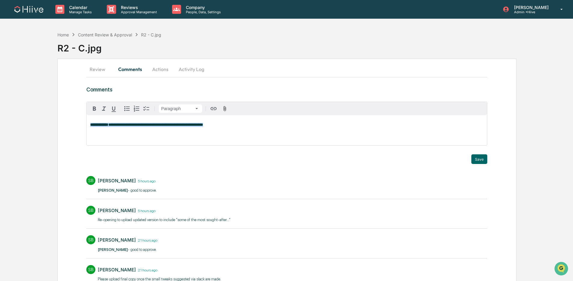
drag, startPoint x: 236, startPoint y: 124, endPoint x: 73, endPoint y: 122, distance: 162.4
click at [73, 122] on div "**********" at bounding box center [286, 198] width 459 height 279
click at [479, 159] on button "Save" at bounding box center [479, 159] width 16 height 10
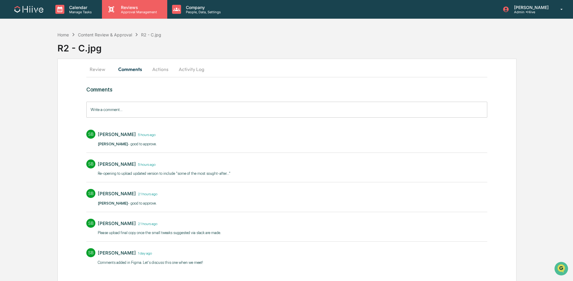
click at [132, 11] on p "Approval Management" at bounding box center [138, 12] width 44 height 4
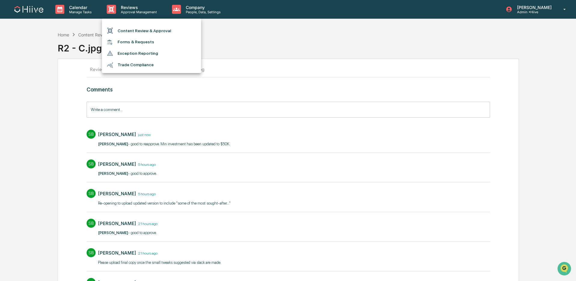
click at [135, 26] on li "Content Review & Approval" at bounding box center [151, 30] width 99 height 11
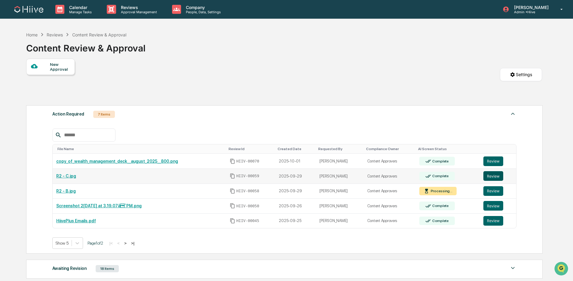
click at [488, 178] on button "Review" at bounding box center [493, 176] width 20 height 10
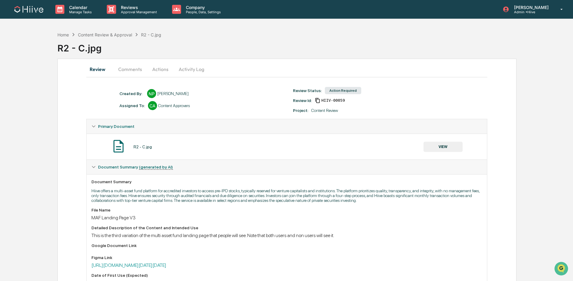
click at [429, 146] on button "VIEW" at bounding box center [442, 147] width 39 height 10
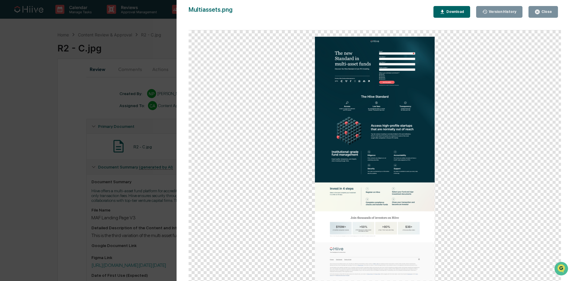
click at [538, 12] on icon "button" at bounding box center [537, 12] width 6 height 6
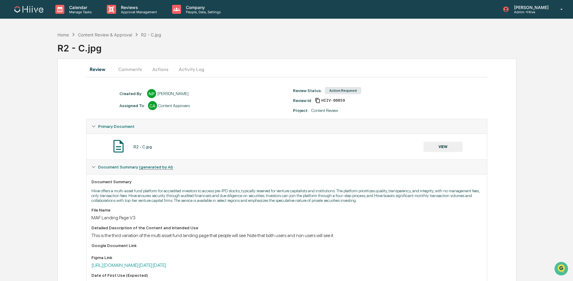
click at [434, 149] on button "VIEW" at bounding box center [442, 147] width 39 height 10
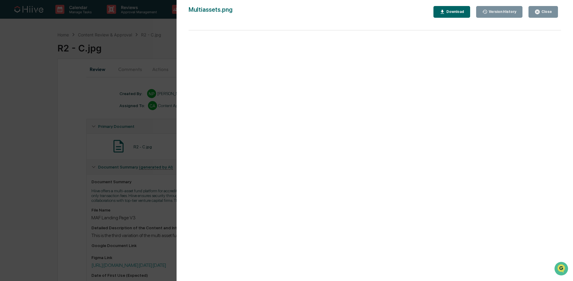
click at [184, 165] on div "Version History 10[DATE]:31 P[PERSON_NAME] 10[DATE]:37 P[PERSON_NAME] 10[DATE]:…" at bounding box center [286, 140] width 573 height 281
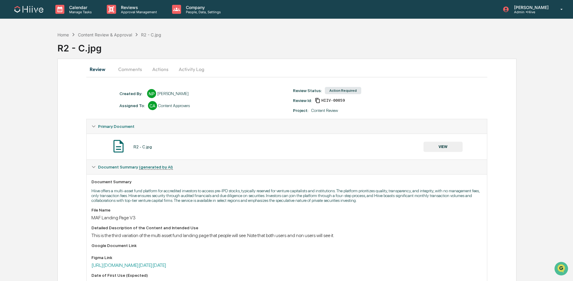
drag, startPoint x: 132, startPoint y: 179, endPoint x: 133, endPoint y: 273, distance: 94.7
click at [132, 178] on div "Version History 10[DATE]:31 P[PERSON_NAME] 10[DATE]:37 P[PERSON_NAME] 10[DATE]:…" at bounding box center [286, 140] width 573 height 281
click at [133, 268] on link "[URL][DOMAIN_NAME][DATE][DATE]" at bounding box center [128, 265] width 75 height 6
click at [133, 66] on button "Comments" at bounding box center [129, 69] width 33 height 14
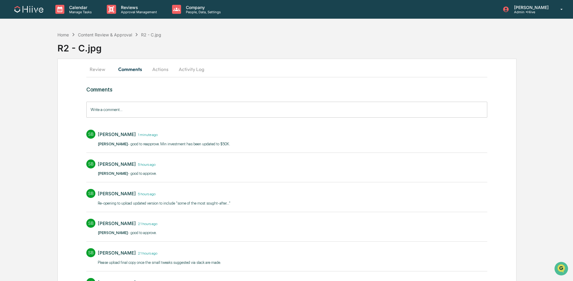
click at [142, 113] on input "Write a comment..." at bounding box center [286, 110] width 401 height 16
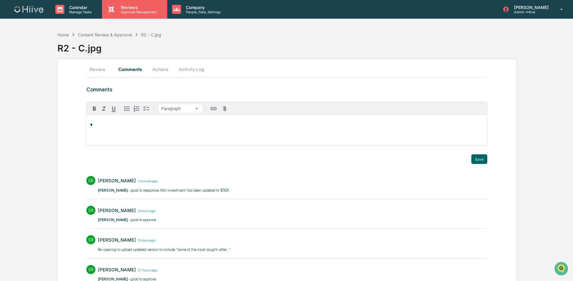
click at [142, 12] on p "Approval Management" at bounding box center [138, 12] width 44 height 4
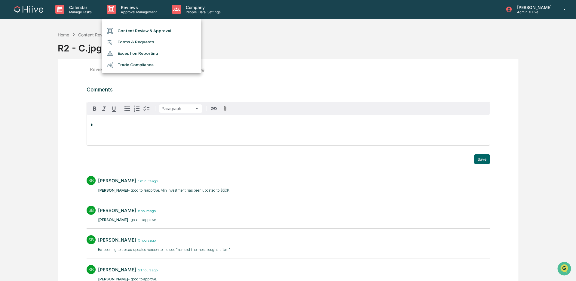
click at [136, 32] on li "Content Review & Approval" at bounding box center [151, 30] width 99 height 11
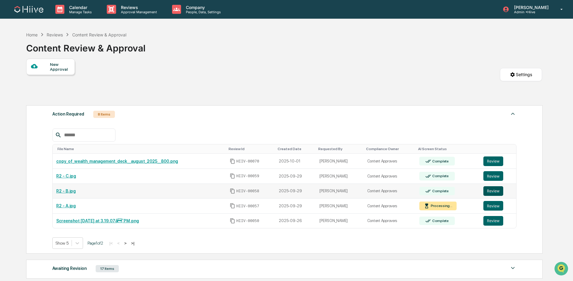
click at [492, 189] on button "Review" at bounding box center [493, 191] width 20 height 10
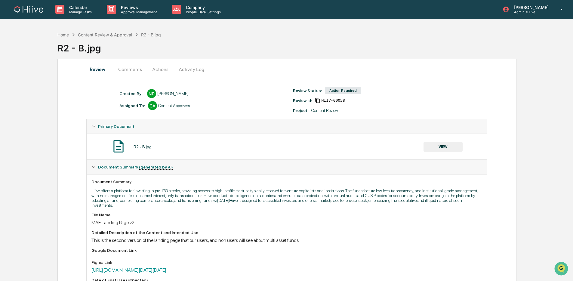
click at [138, 69] on button "Comments" at bounding box center [129, 69] width 33 height 14
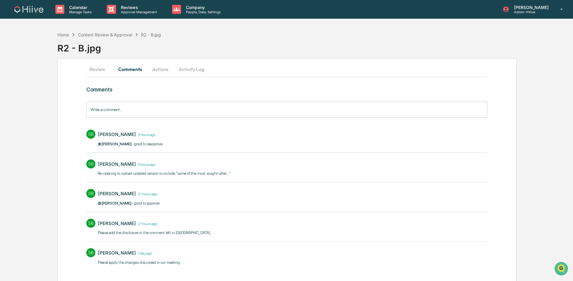
click at [130, 109] on input "Write a comment..." at bounding box center [286, 110] width 401 height 16
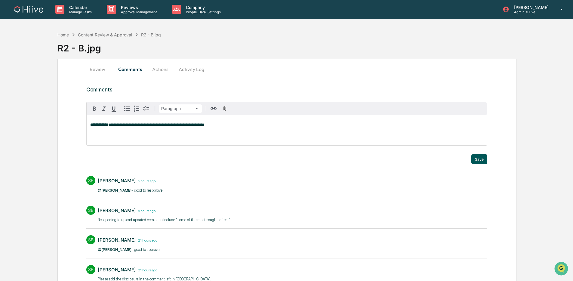
click at [482, 160] on button "Save" at bounding box center [479, 159] width 16 height 10
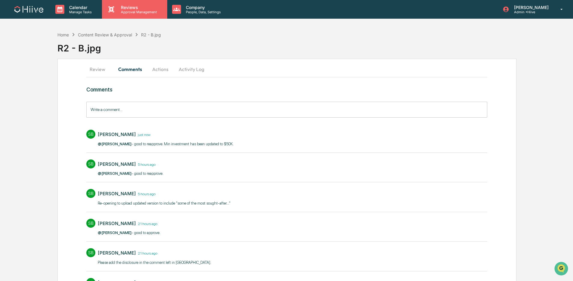
click at [118, 16] on div "Reviews Approval Management" at bounding box center [134, 9] width 65 height 19
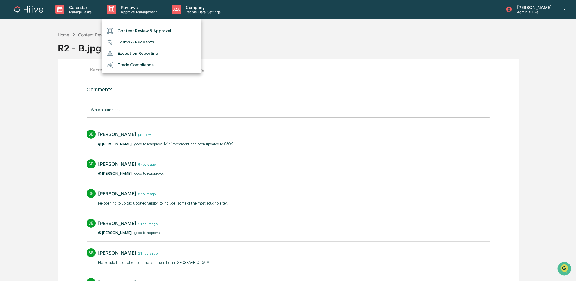
click at [121, 33] on li "Content Review & Approval" at bounding box center [151, 30] width 99 height 11
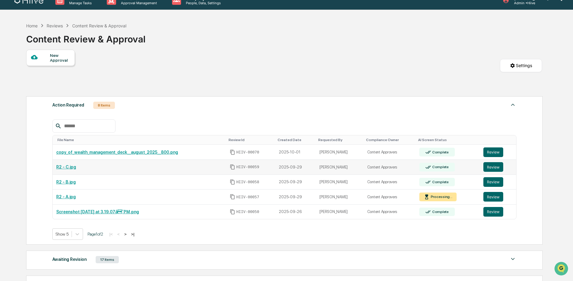
scroll to position [13, 0]
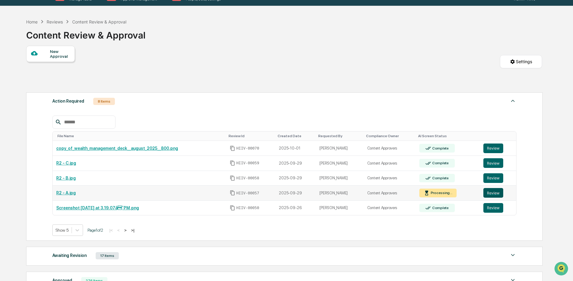
click at [492, 193] on button "Review" at bounding box center [493, 193] width 20 height 10
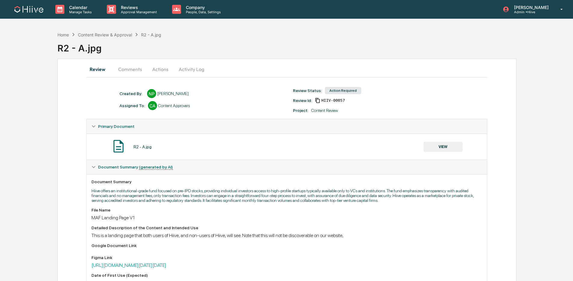
drag, startPoint x: 131, startPoint y: 69, endPoint x: 138, endPoint y: 82, distance: 14.5
click at [131, 69] on button "Comments" at bounding box center [129, 69] width 33 height 14
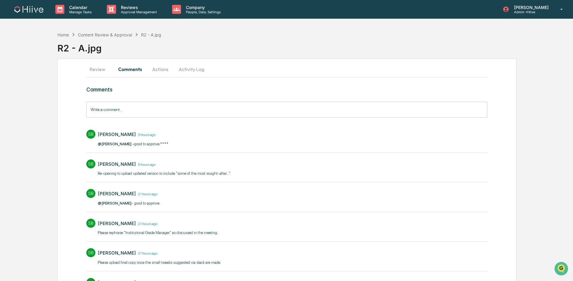
click at [139, 110] on input "Write a comment..." at bounding box center [286, 110] width 401 height 16
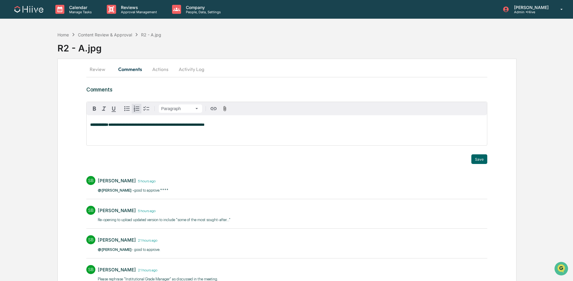
drag, startPoint x: 479, startPoint y: 161, endPoint x: 461, endPoint y: 158, distance: 17.9
click at [479, 161] on button "Save" at bounding box center [479, 159] width 16 height 10
